Goal: Transaction & Acquisition: Subscribe to service/newsletter

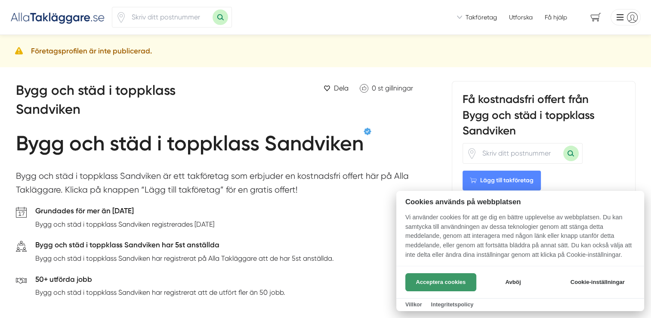
click at [449, 285] on button "Acceptera cookies" at bounding box center [440, 282] width 71 height 18
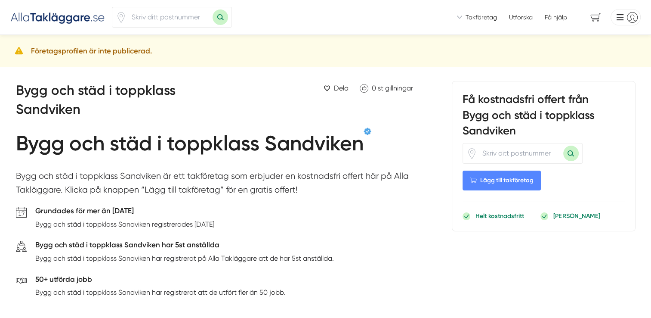
scroll to position [1164, 0]
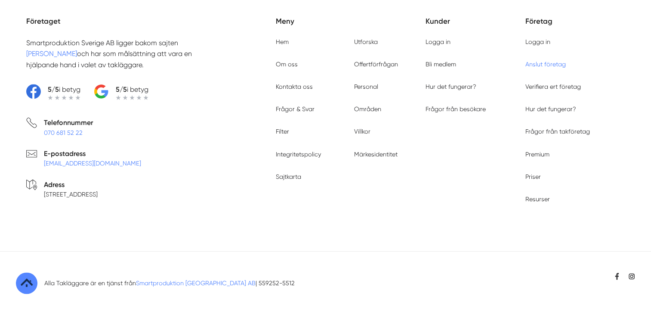
click at [556, 68] on link "Anslut företag" at bounding box center [545, 64] width 40 height 7
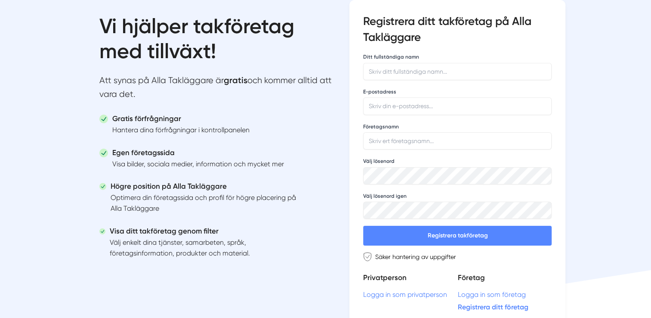
scroll to position [71, 0]
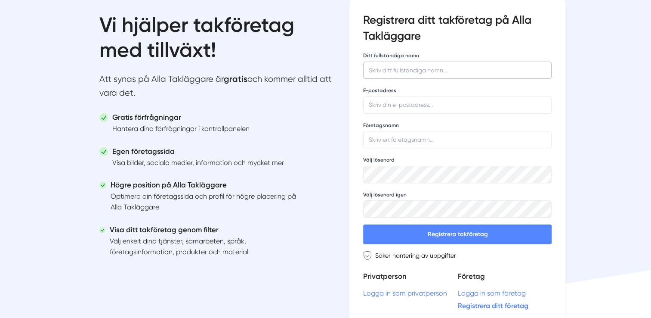
click at [473, 70] on input "Ditt fullständiga namn" at bounding box center [457, 70] width 188 height 17
type input "Oleksandr Shykhariev"
click at [430, 99] on input "E-postadress" at bounding box center [457, 104] width 188 height 17
type input "info@unibygg.se"
click at [432, 141] on input "Företagsnamn" at bounding box center [457, 139] width 188 height 17
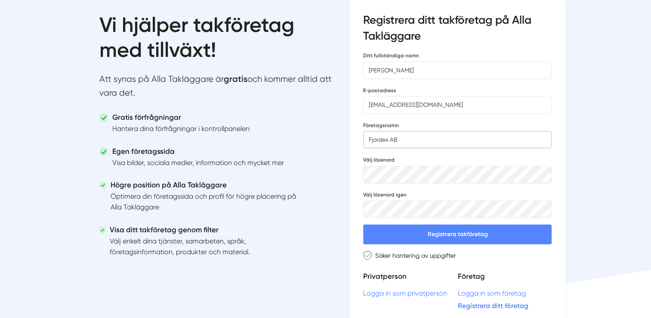
type input "Fjordex AB"
click at [484, 234] on button "Registrera takföretag" at bounding box center [457, 234] width 188 height 20
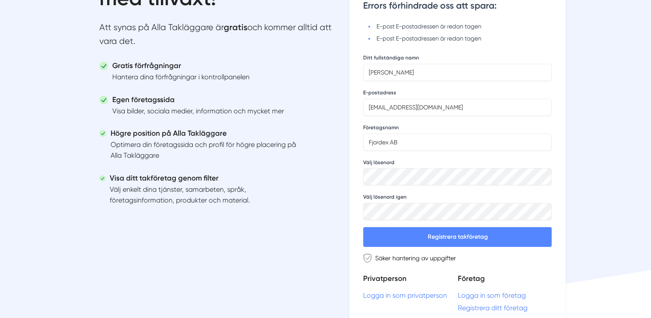
scroll to position [122, 0]
click at [422, 105] on input "info@unibygg.se" at bounding box center [457, 107] width 188 height 17
drag, startPoint x: 422, startPoint y: 105, endPoint x: 362, endPoint y: 96, distance: 60.6
click at [362, 96] on div "Registrera ditt takföretag på Alla Takläggare Errors förhindrade oss att spara:…" at bounding box center [457, 138] width 216 height 383
click at [341, 135] on div "Vi hjälper takföretag med tillväxt! Att synas på Alla Takläggare är gratis och …" at bounding box center [218, 87] width 264 height 280
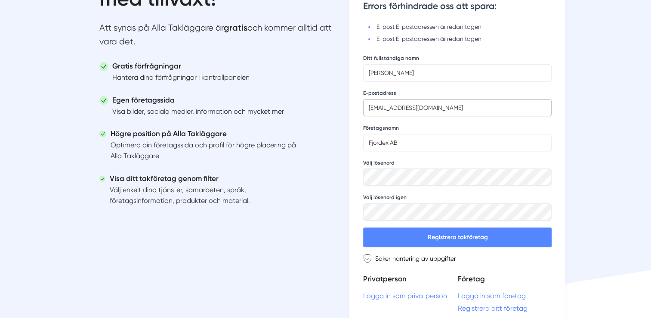
drag, startPoint x: 420, startPoint y: 107, endPoint x: 385, endPoint y: 108, distance: 35.3
click at [385, 108] on input "info@unibygg.se" at bounding box center [457, 107] width 188 height 17
click at [363, 227] on button "Registrera takföretag" at bounding box center [457, 237] width 188 height 20
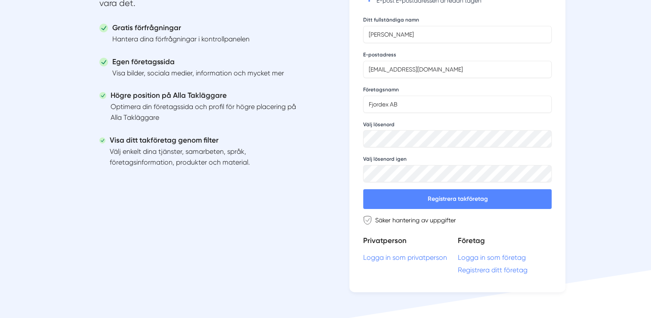
scroll to position [161, 0]
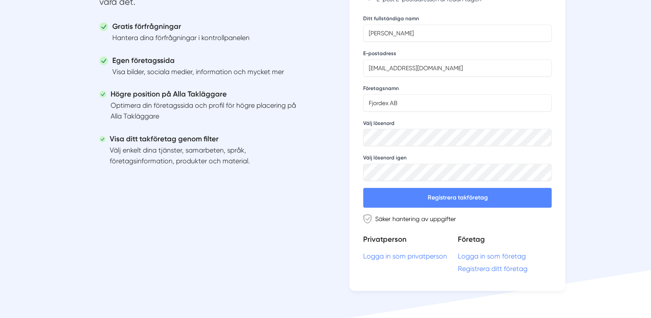
click at [519, 271] on div "Företag Logga in som företag Registrera ditt företag" at bounding box center [504, 254] width 94 height 43
click at [516, 270] on link "Registrera ditt företag" at bounding box center [504, 268] width 94 height 8
